Goal: Task Accomplishment & Management: Manage account settings

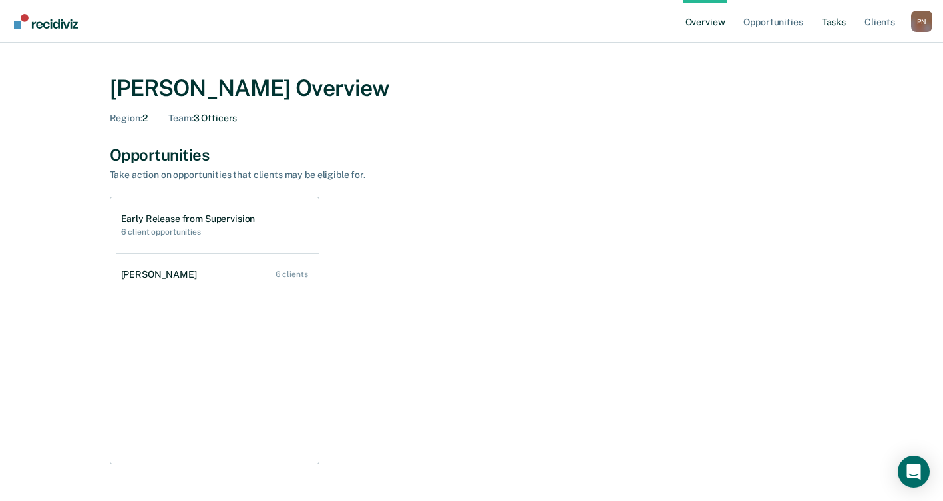
click at [840, 24] on link "Tasks" at bounding box center [834, 21] width 29 height 43
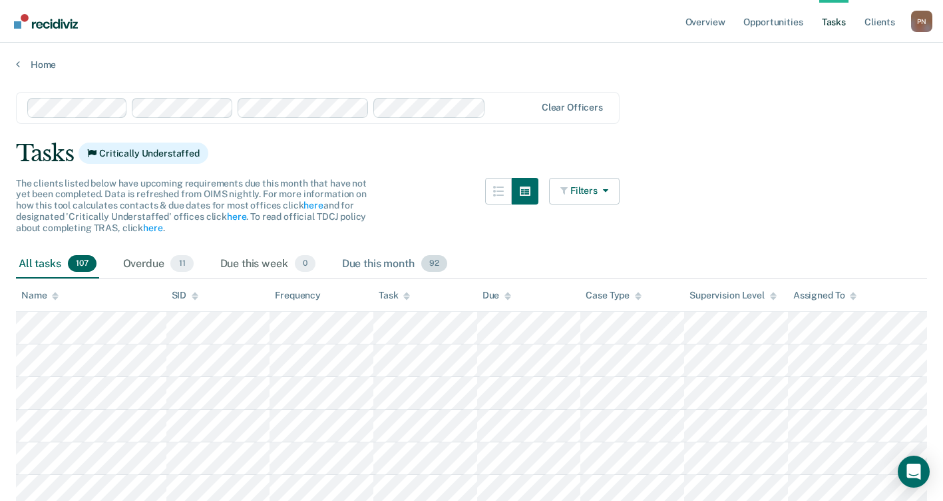
click at [432, 270] on span "92" at bounding box center [434, 263] width 26 height 17
click at [174, 252] on div "Overdue 11" at bounding box center [159, 264] width 76 height 29
